Goal: Information Seeking & Learning: Learn about a topic

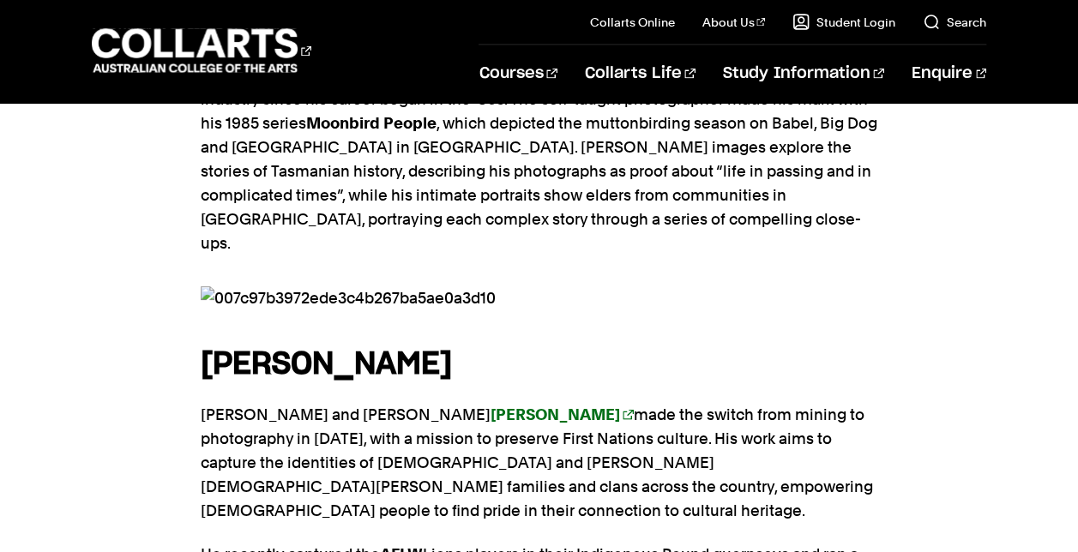
scroll to position [1683, 0]
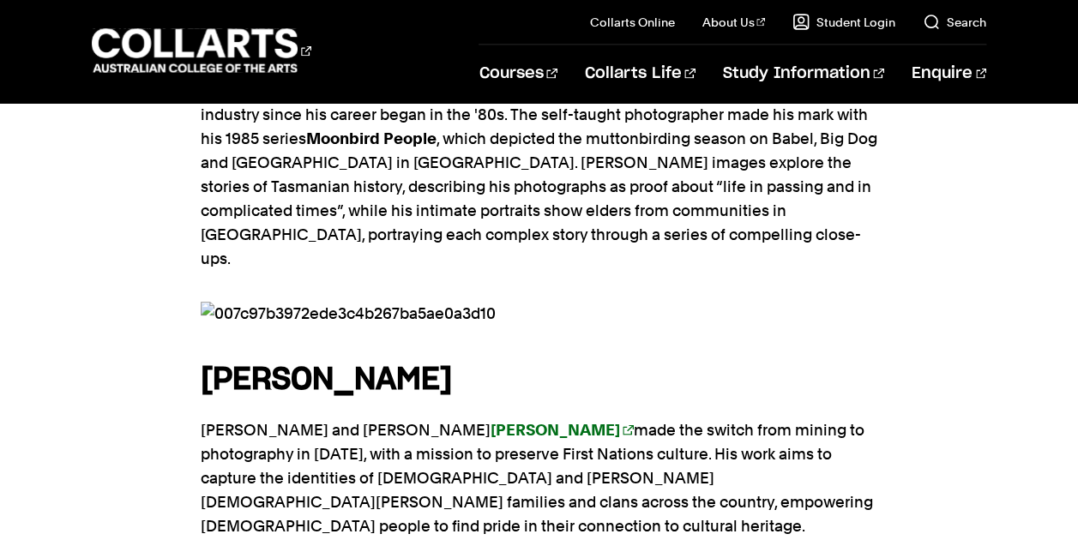
click at [491, 421] on strong "[PERSON_NAME]" at bounding box center [556, 430] width 130 height 18
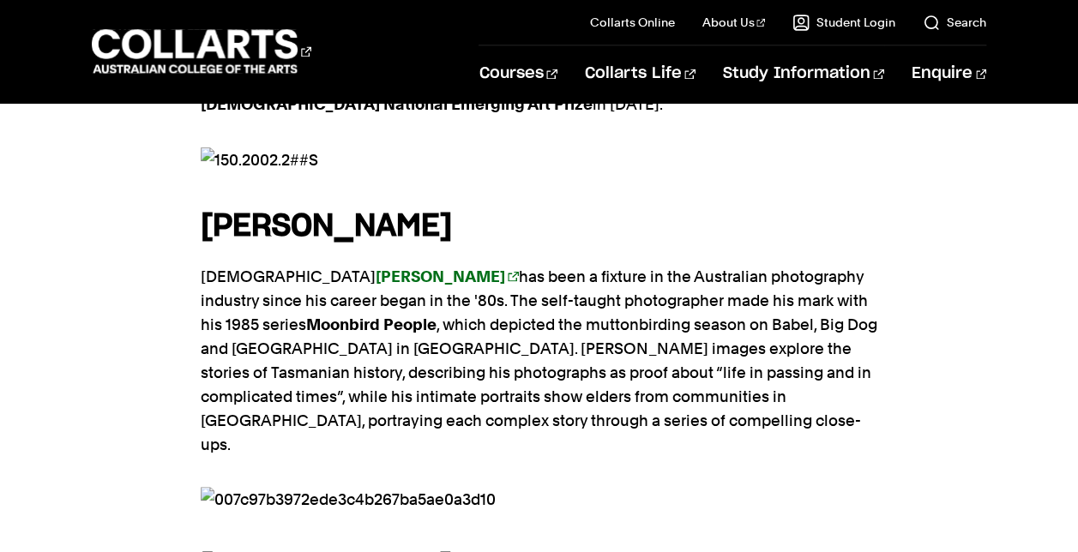
scroll to position [1513, 0]
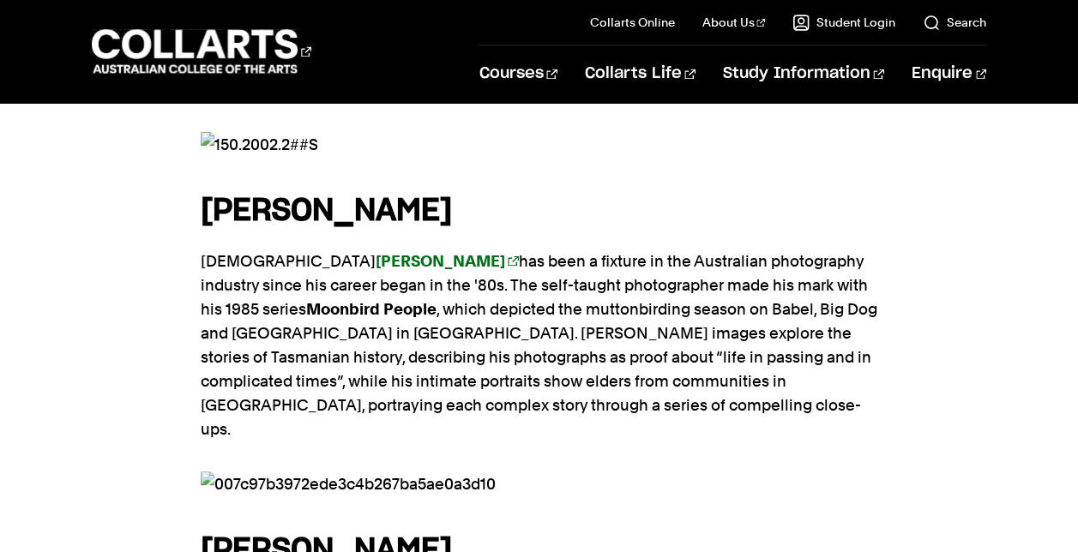
click at [442, 251] on link "[PERSON_NAME]" at bounding box center [447, 260] width 143 height 18
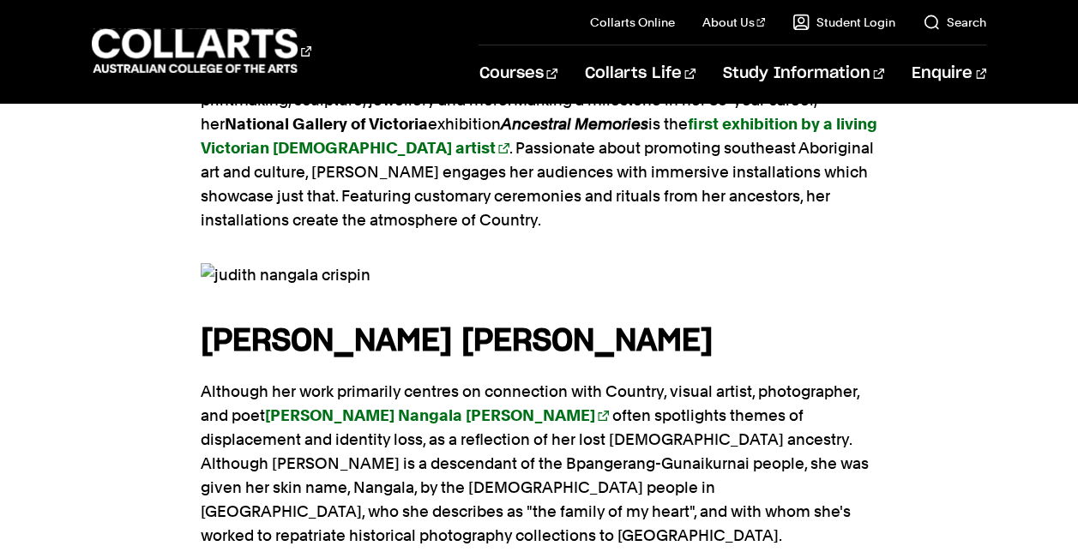
scroll to position [2982, 0]
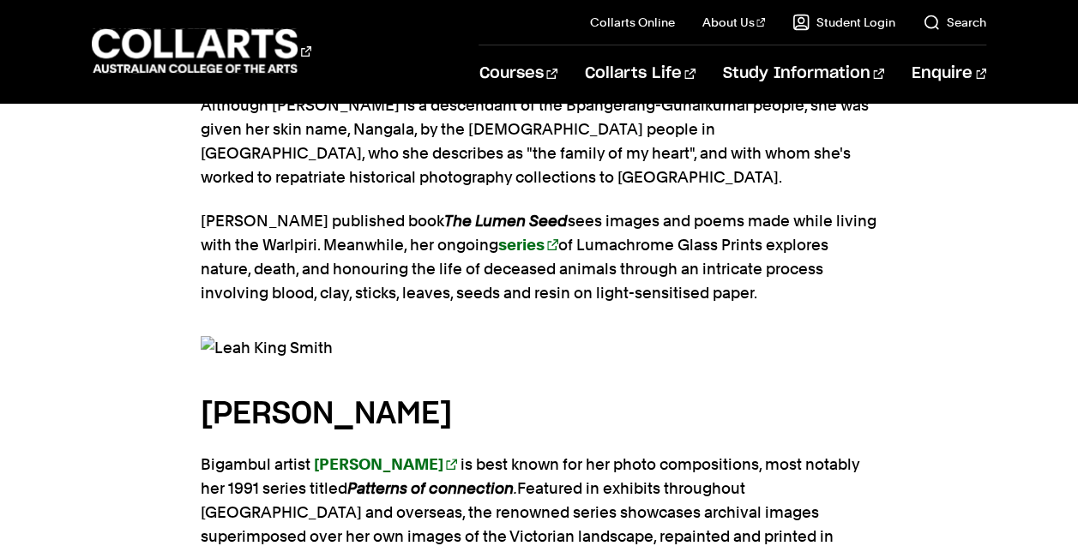
scroll to position [3335, 0]
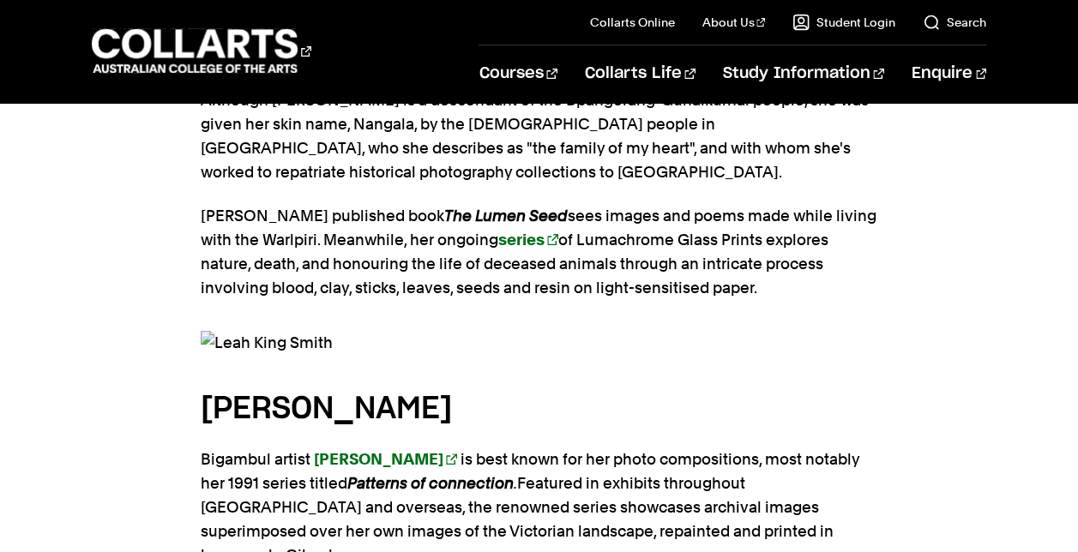
click at [446, 450] on link "[PERSON_NAME]" at bounding box center [385, 459] width 143 height 18
